Goal: Check status: Check status

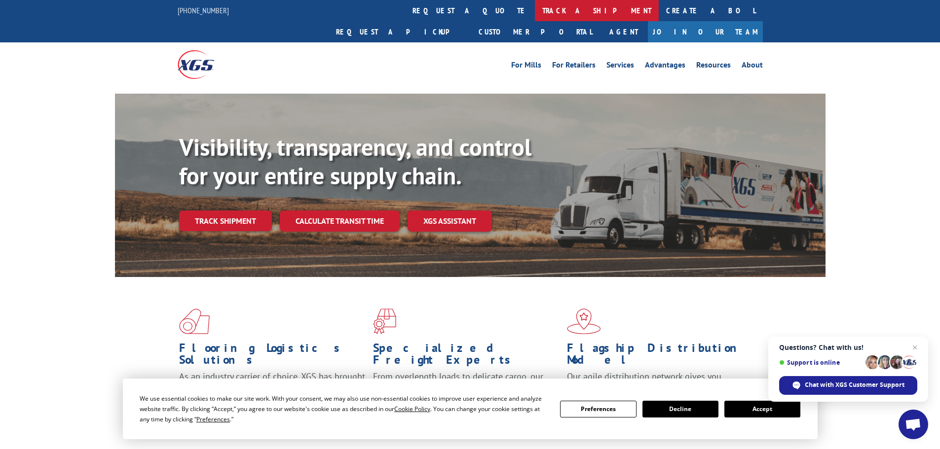
click at [535, 10] on link "track a shipment" at bounding box center [597, 10] width 124 height 21
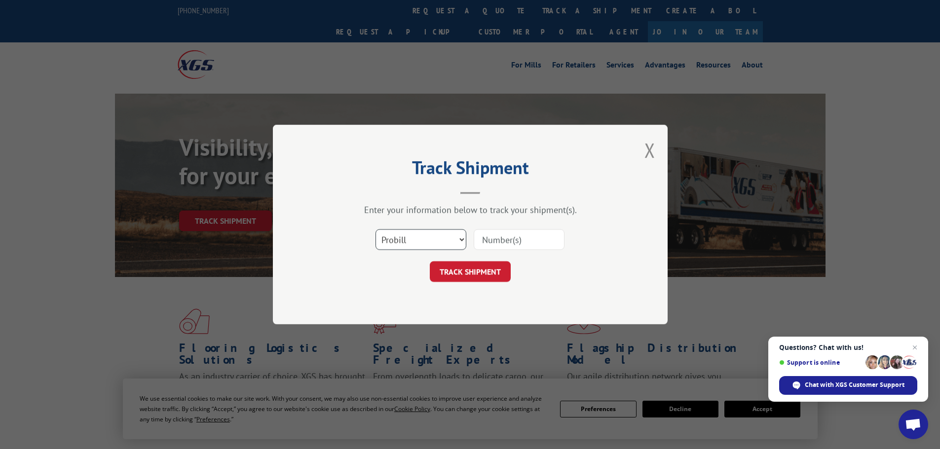
click at [439, 244] on select "Select category... Probill BOL PO" at bounding box center [420, 239] width 91 height 21
select select "bol"
click at [375, 229] on select "Select category... Probill BOL PO" at bounding box center [420, 239] width 91 height 21
click at [480, 241] on input at bounding box center [519, 239] width 91 height 21
paste input "7076810"
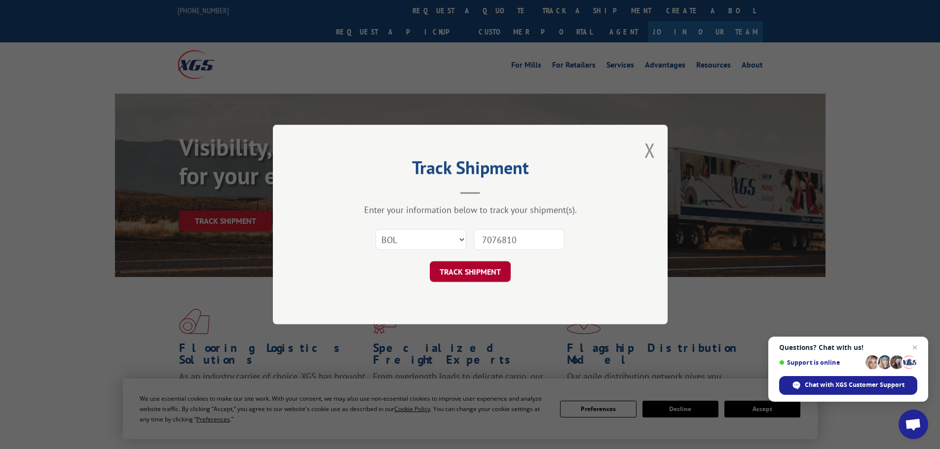
type input "7076810"
click at [477, 271] on button "TRACK SHIPMENT" at bounding box center [470, 271] width 81 height 21
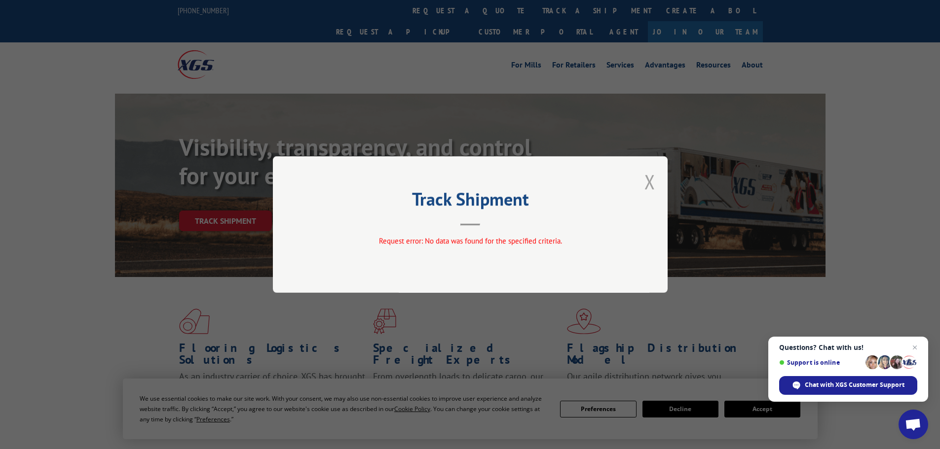
click at [653, 182] on button "Close modal" at bounding box center [649, 182] width 11 height 26
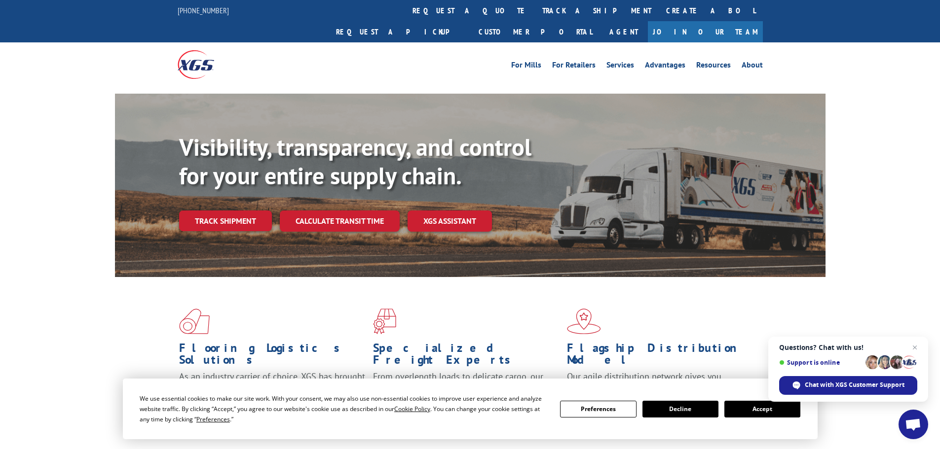
click at [535, 11] on link "track a shipment" at bounding box center [597, 10] width 124 height 21
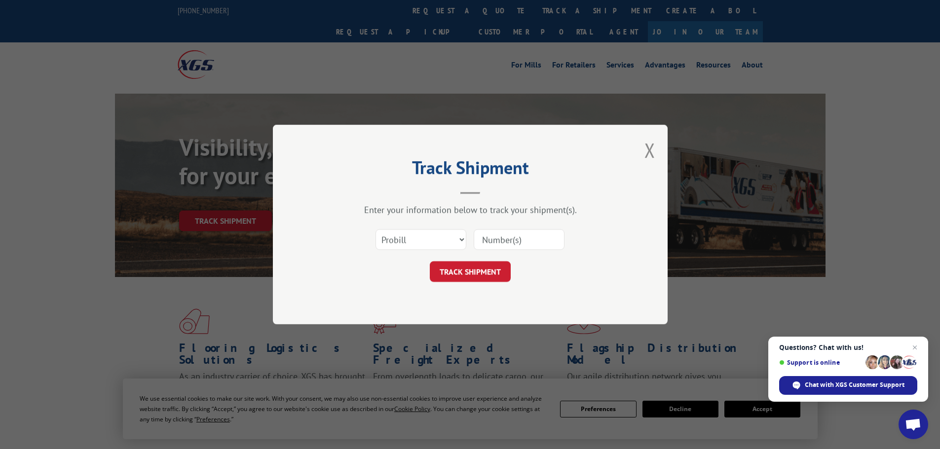
click at [485, 238] on input at bounding box center [519, 239] width 91 height 21
paste input "17639963"
type input "17639963"
click at [488, 274] on button "TRACK SHIPMENT" at bounding box center [470, 271] width 81 height 21
